Goal: Task Accomplishment & Management: Use online tool/utility

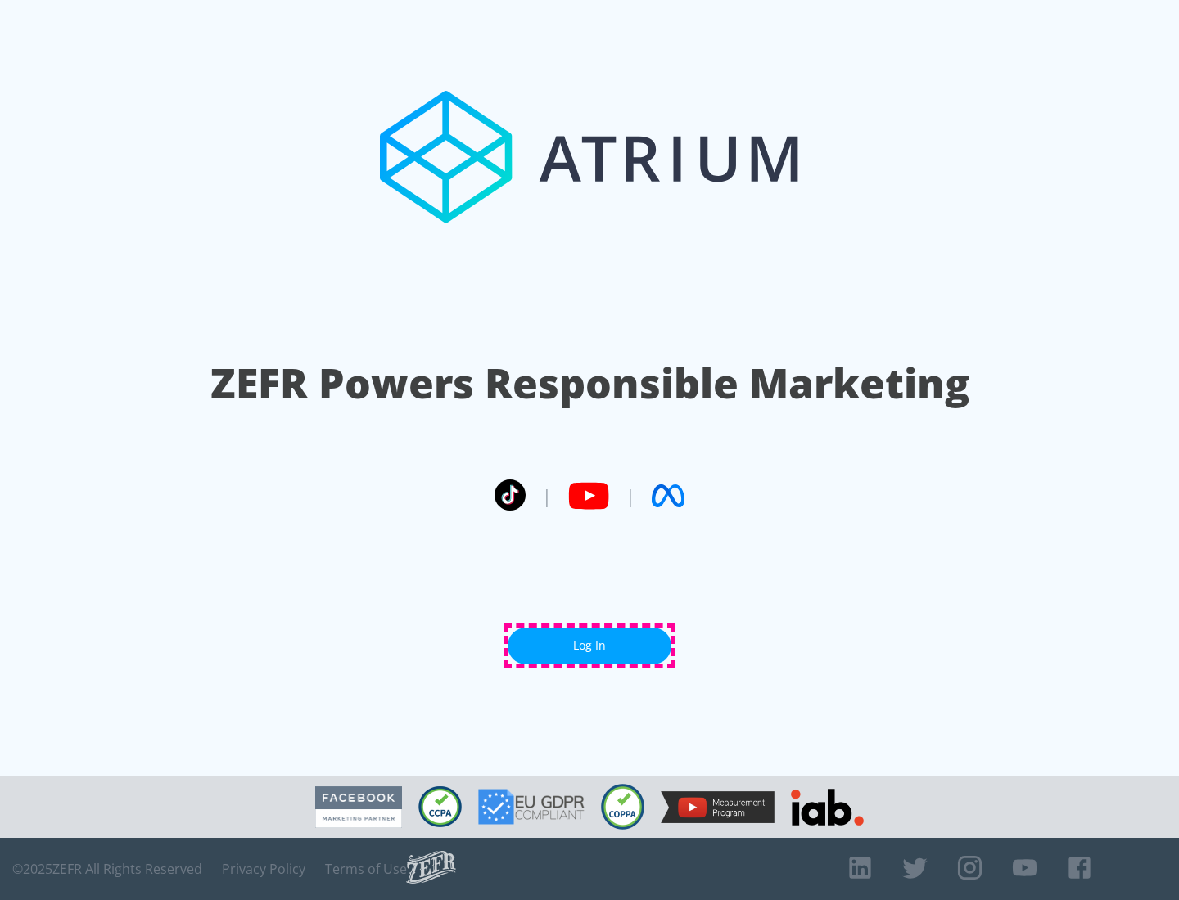
click at [589, 646] on link "Log In" at bounding box center [589, 646] width 164 height 37
